Goal: Task Accomplishment & Management: Manage account settings

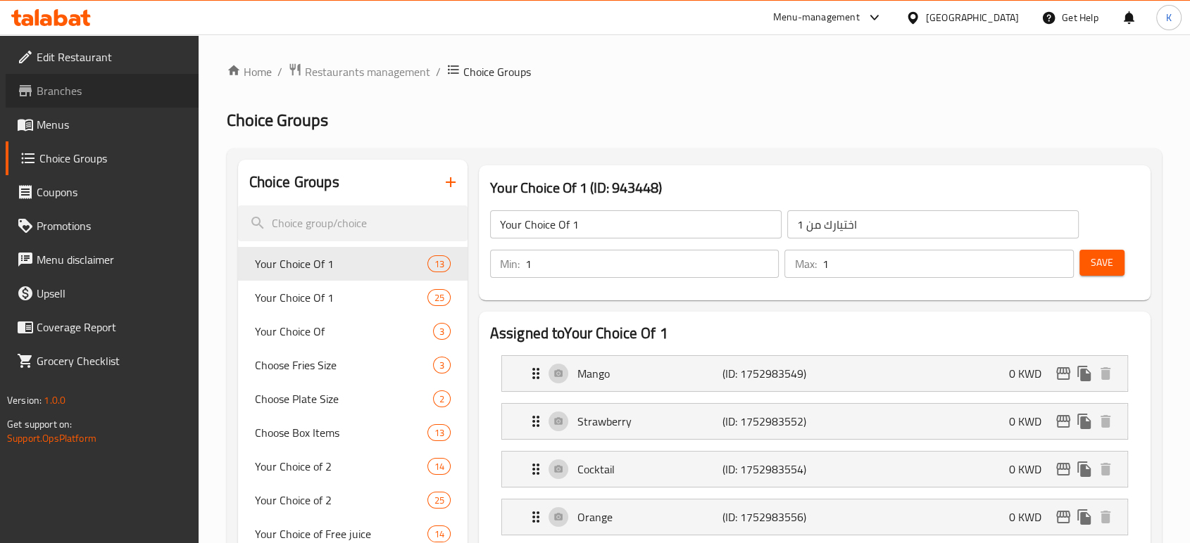
click at [96, 89] on span "Branches" at bounding box center [112, 90] width 151 height 17
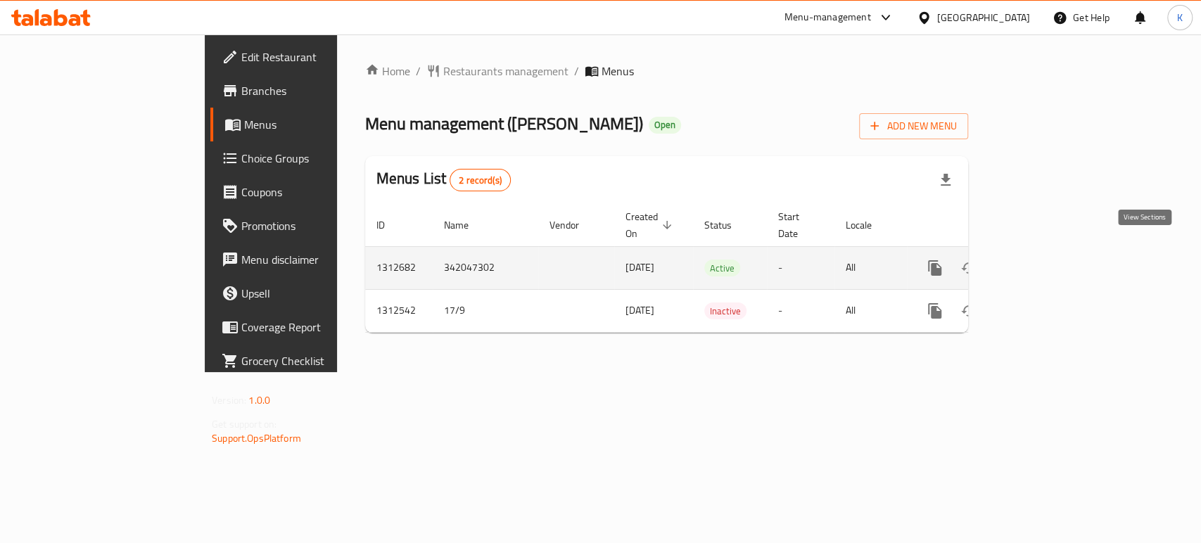
click at [1043, 262] on icon "enhanced table" at bounding box center [1036, 268] width 13 height 13
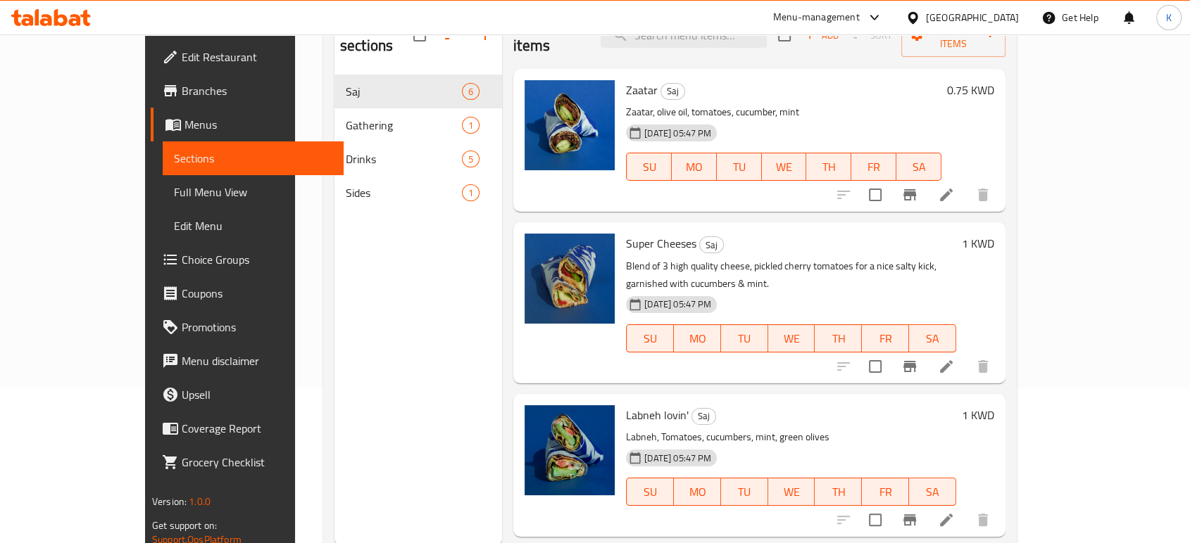
scroll to position [118, 0]
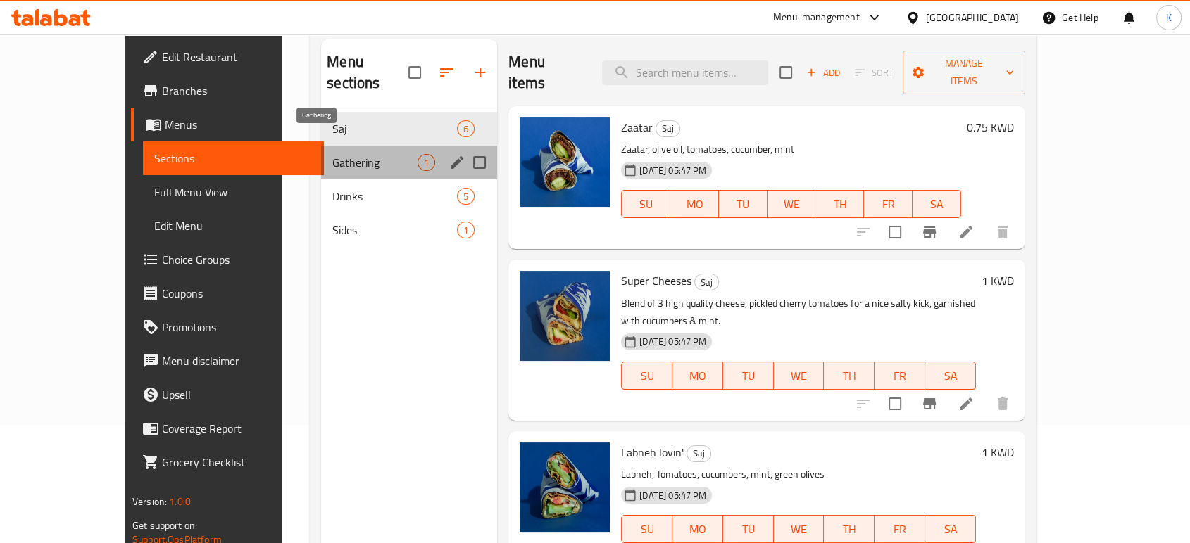
click at [332, 154] on span "Gathering" at bounding box center [374, 162] width 85 height 17
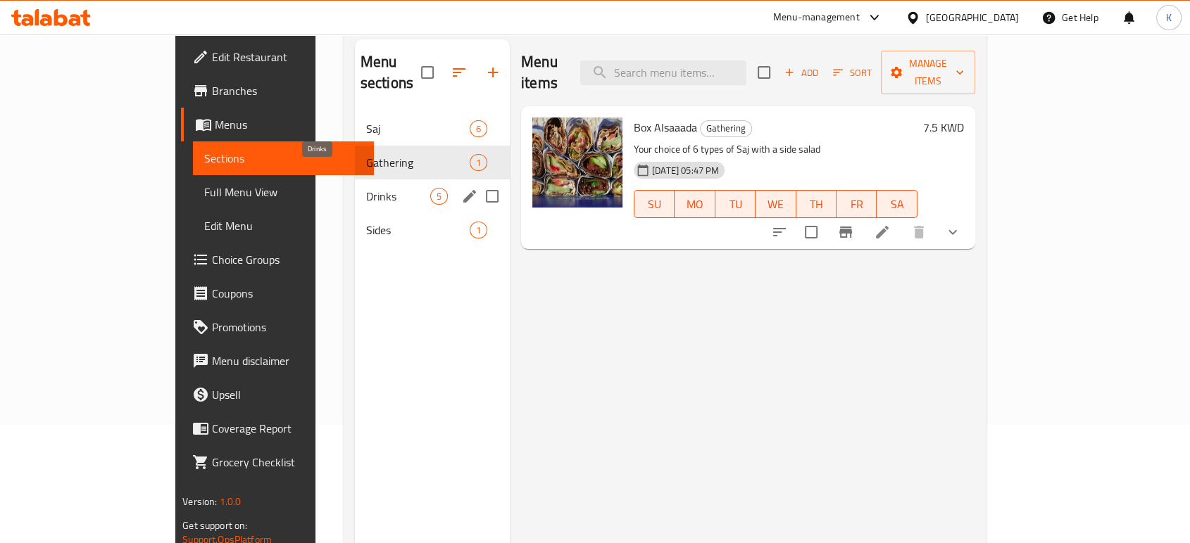
click at [366, 188] on span "Drinks" at bounding box center [398, 196] width 64 height 17
